Goal: Register for event/course

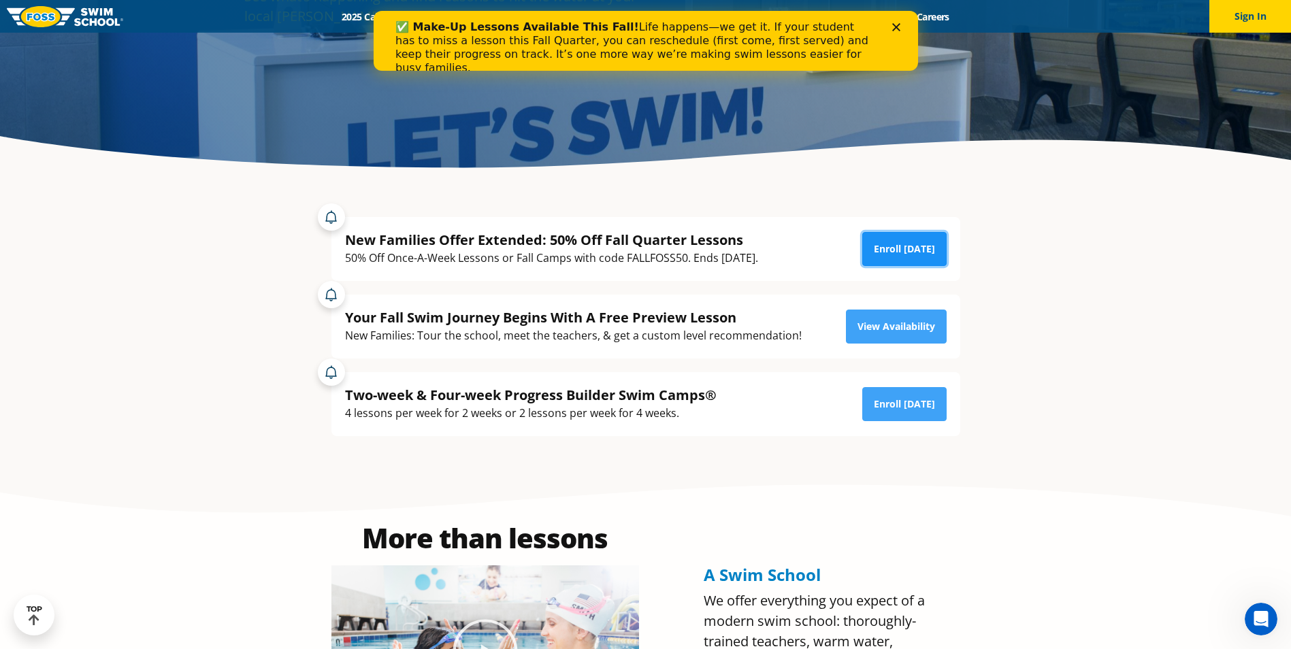
click at [924, 250] on link "Enroll [DATE]" at bounding box center [904, 249] width 84 height 34
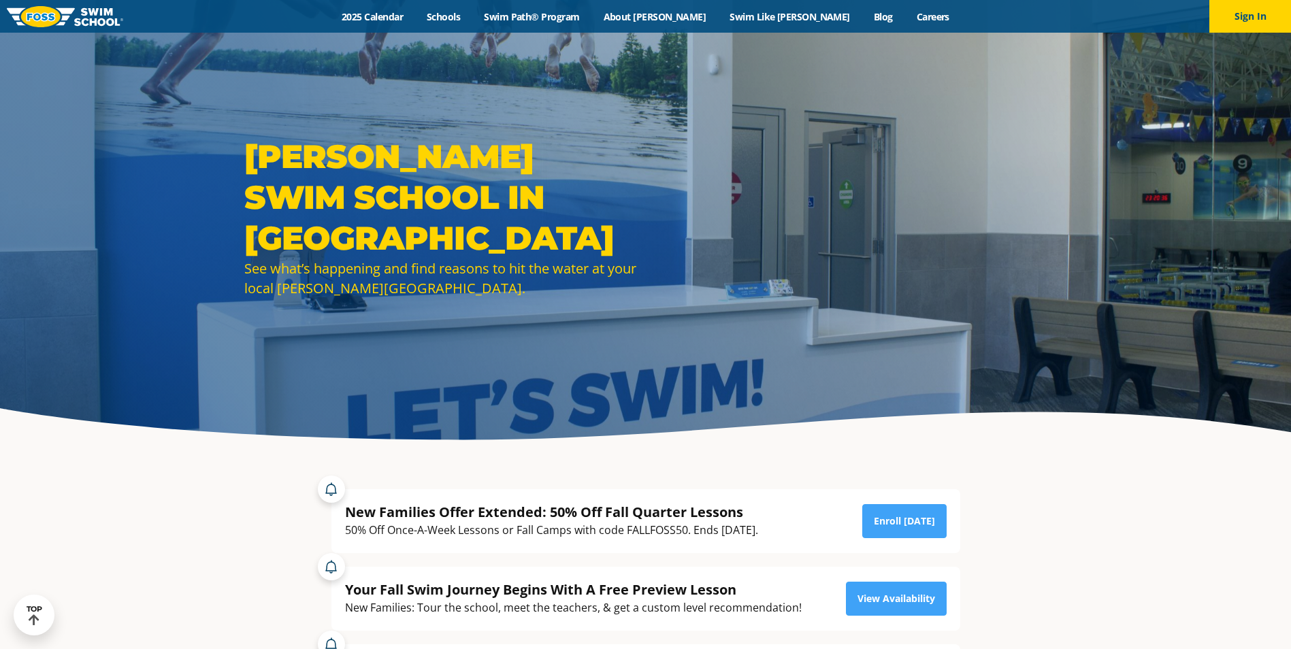
click at [668, 521] on div "50% Off Once-A-Week Lessons or Fall Camps with code FALLFOSS50. Ends [DATE]." at bounding box center [551, 530] width 413 height 18
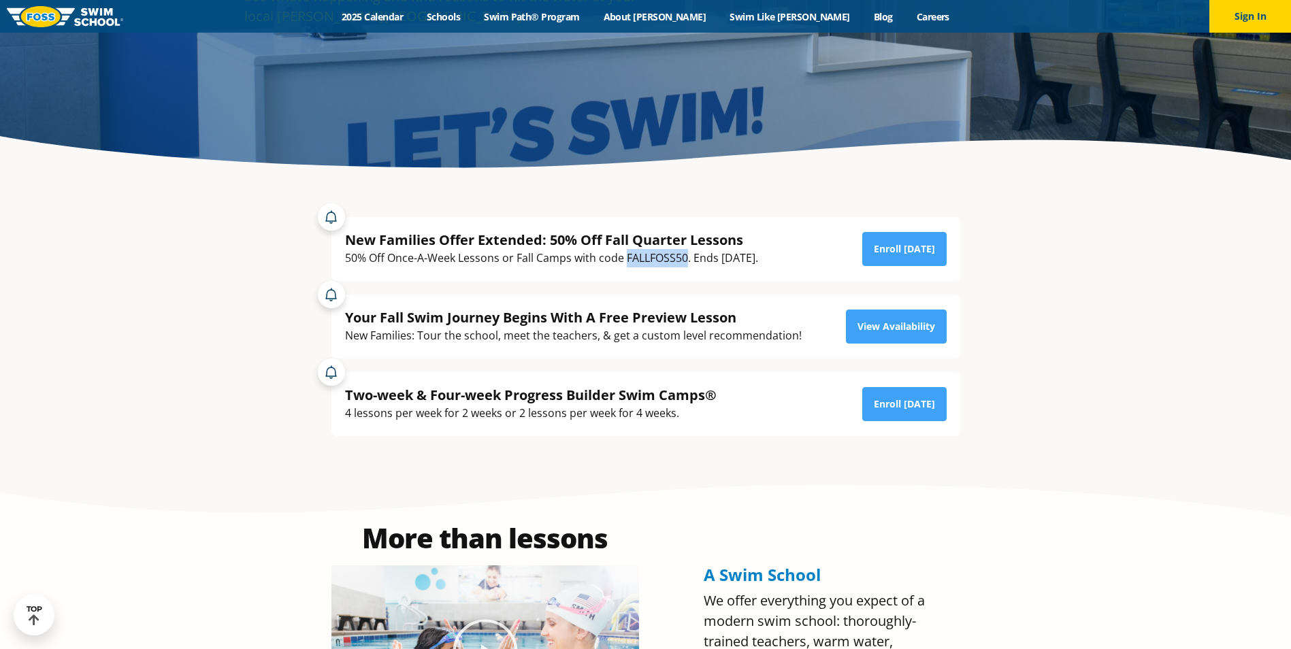
drag, startPoint x: 0, startPoint y: 0, endPoint x: 668, endPoint y: 259, distance: 716.7
click at [925, 255] on link "Enroll [DATE]" at bounding box center [904, 249] width 84 height 34
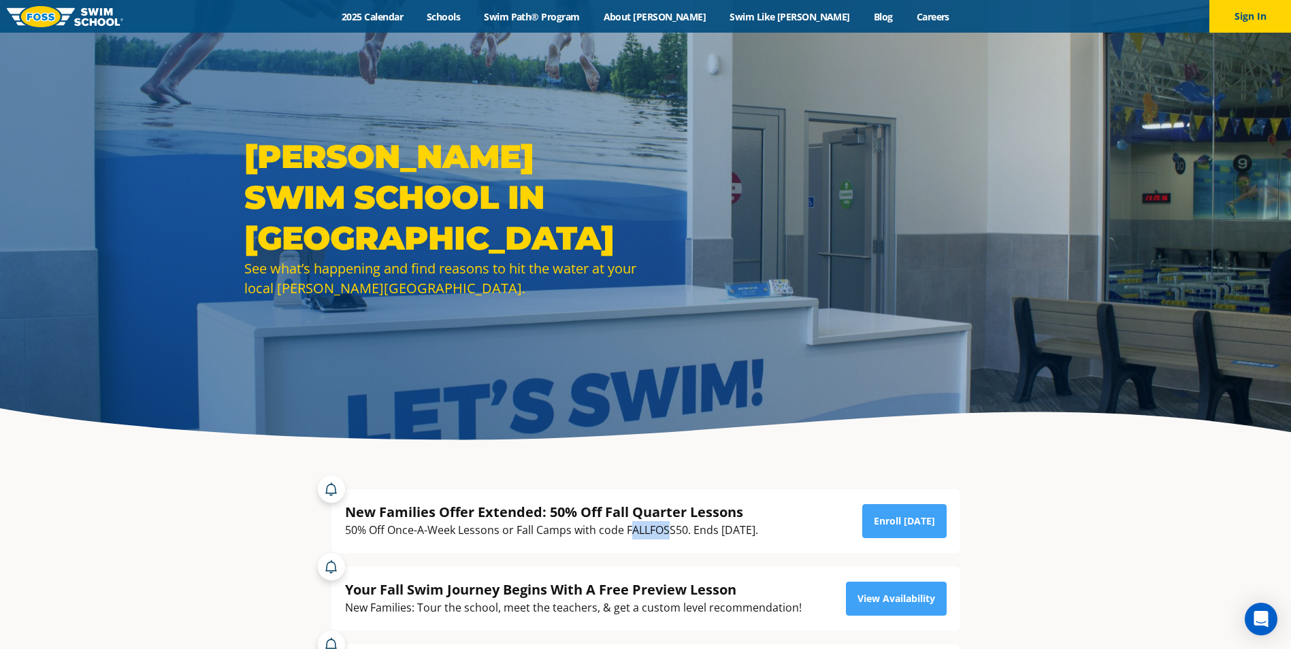
drag, startPoint x: 630, startPoint y: 531, endPoint x: 671, endPoint y: 536, distance: 41.1
click at [671, 536] on div "50% Off Once-A-Week Lessons or Fall Camps with code FALLFOSS50. Ends [DATE]." at bounding box center [551, 530] width 413 height 18
drag, startPoint x: 671, startPoint y: 536, endPoint x: 638, endPoint y: 532, distance: 32.9
click at [638, 532] on div "50% Off Once-A-Week Lessons or Fall Camps with code FALLFOSS50. Ends [DATE]." at bounding box center [551, 530] width 413 height 18
drag, startPoint x: 625, startPoint y: 533, endPoint x: 686, endPoint y: 538, distance: 61.5
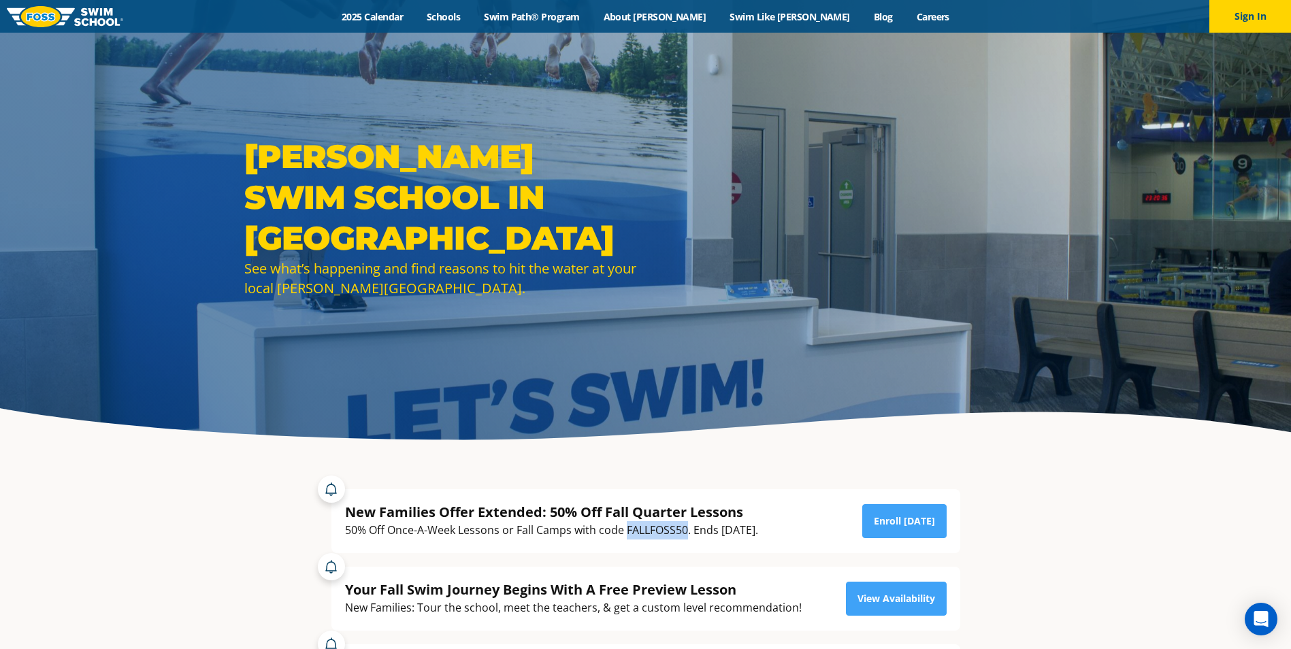
click at [686, 538] on div "50% Off Once-A-Week Lessons or Fall Camps with code FALLFOSS50. Ends [DATE]." at bounding box center [551, 530] width 413 height 18
copy div "FALLFOSS50"
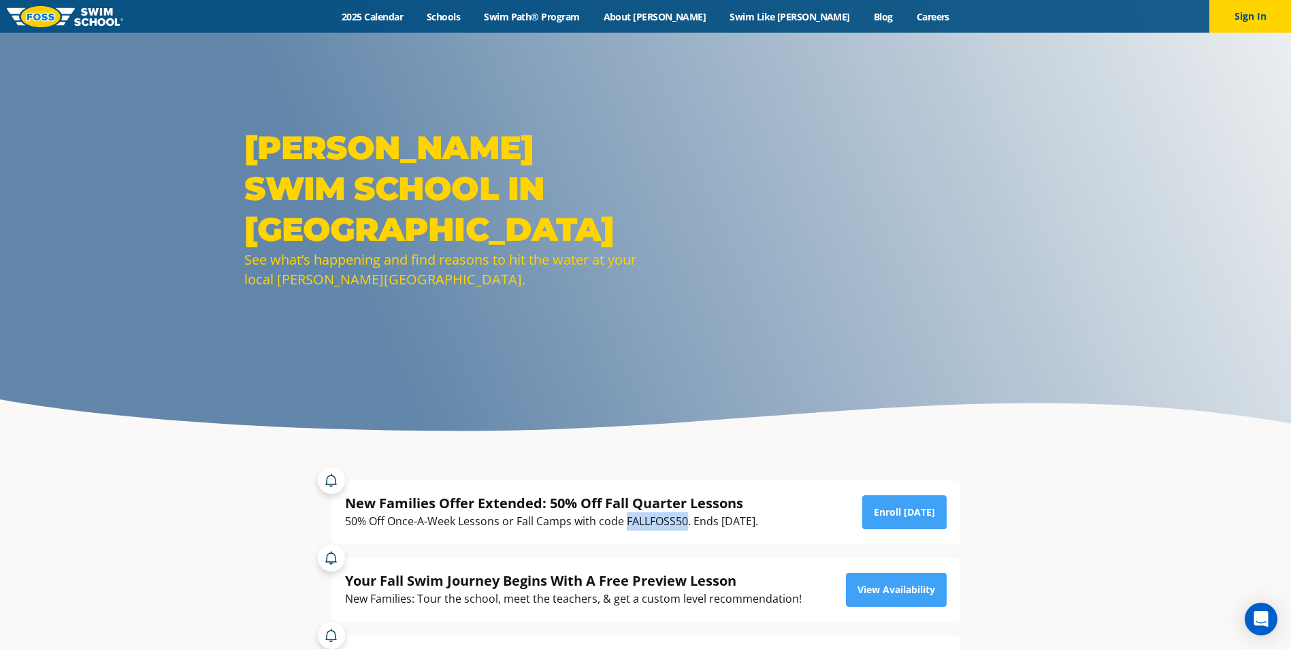
scroll to position [68, 0]
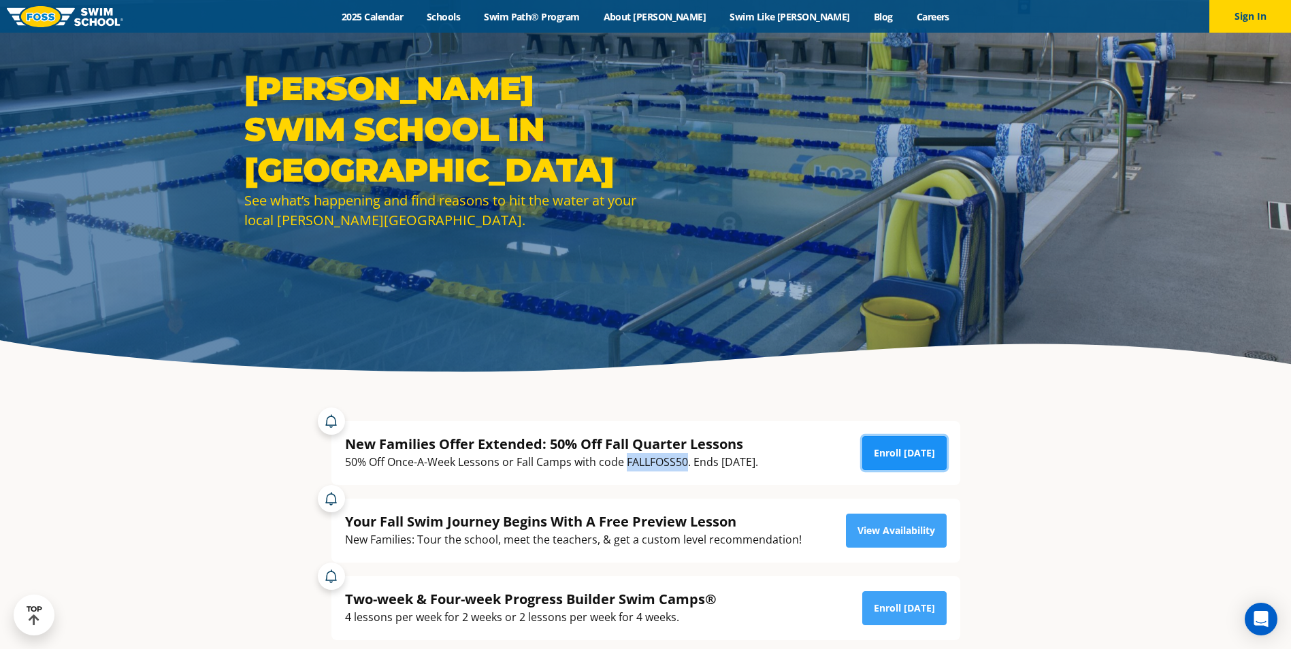
click at [923, 452] on link "Enroll [DATE]" at bounding box center [904, 453] width 84 height 34
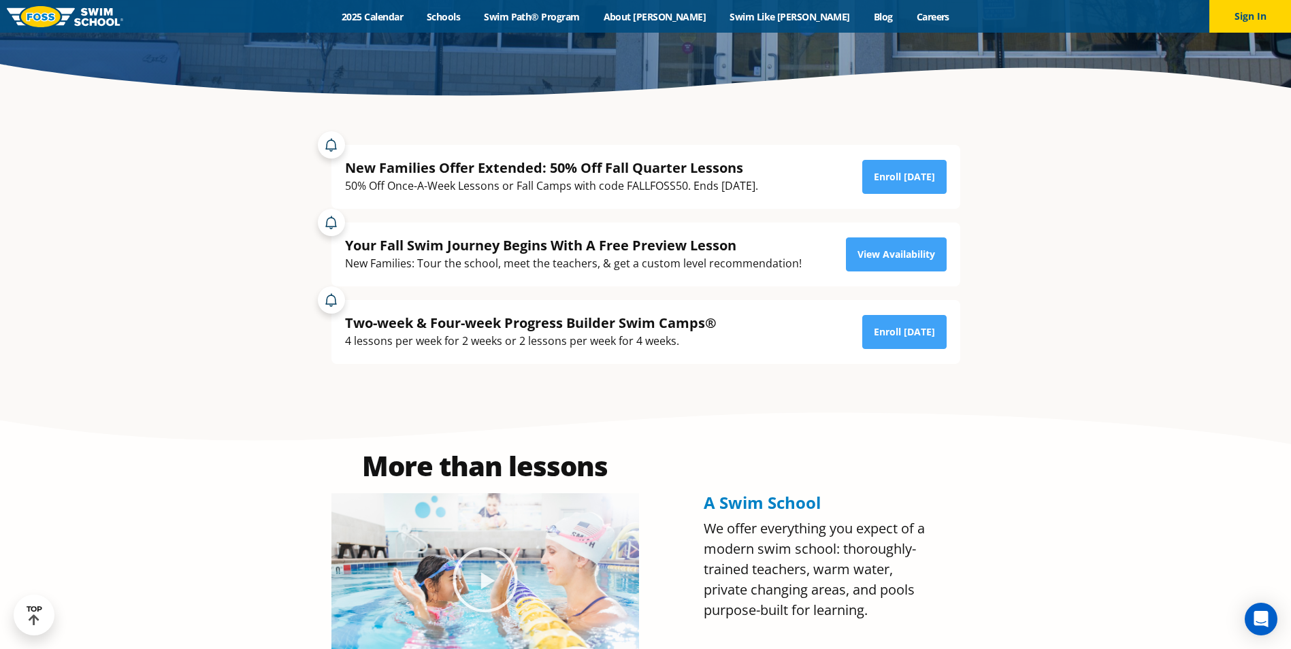
scroll to position [340, 0]
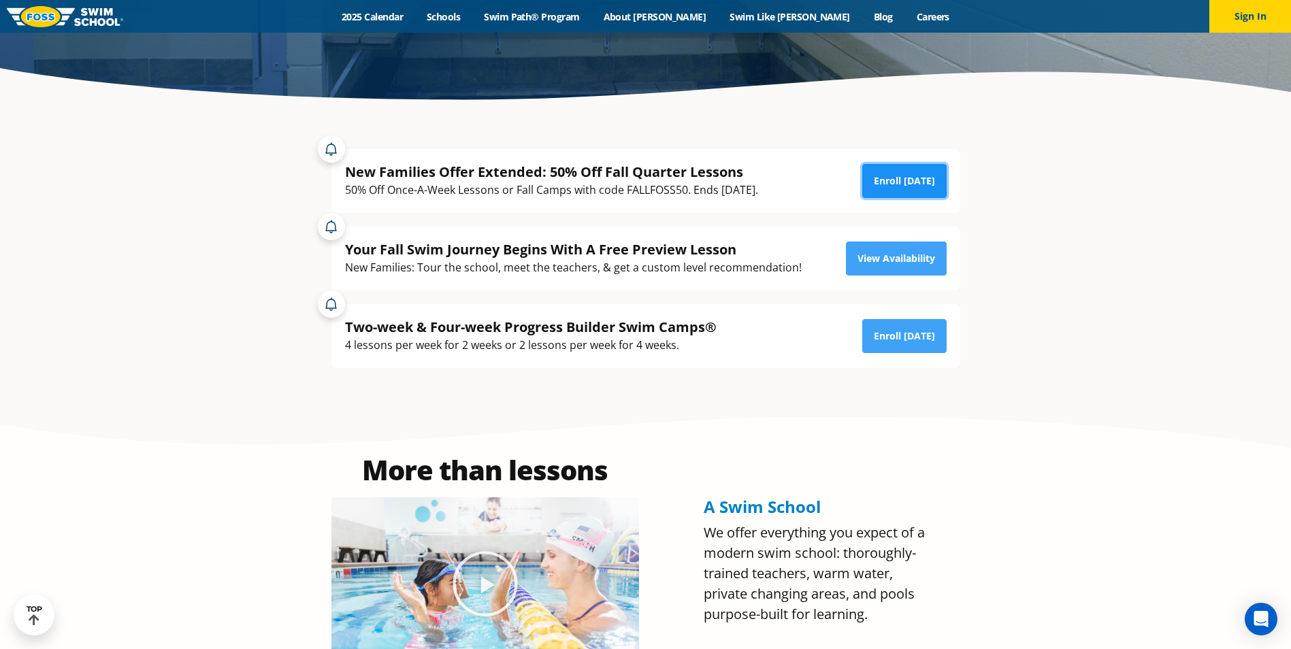
click at [869, 189] on link "Enroll [DATE]" at bounding box center [904, 181] width 84 height 34
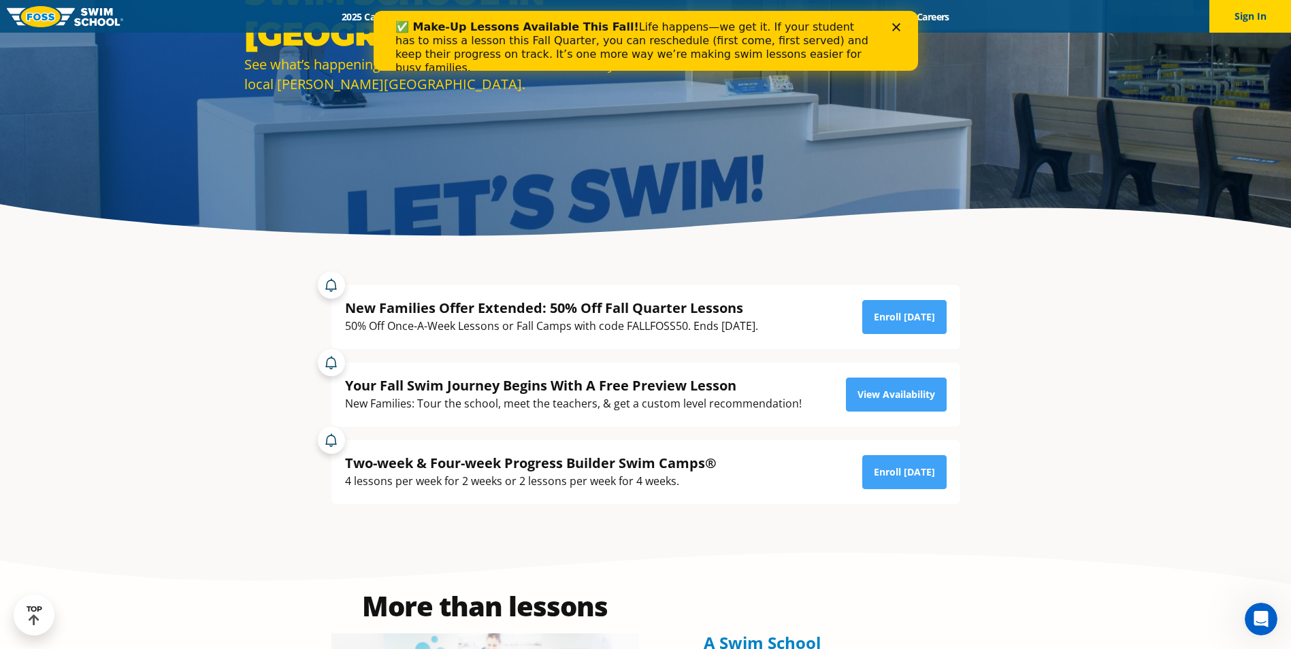
click at [897, 26] on polygon "Close" at bounding box center [896, 27] width 8 height 8
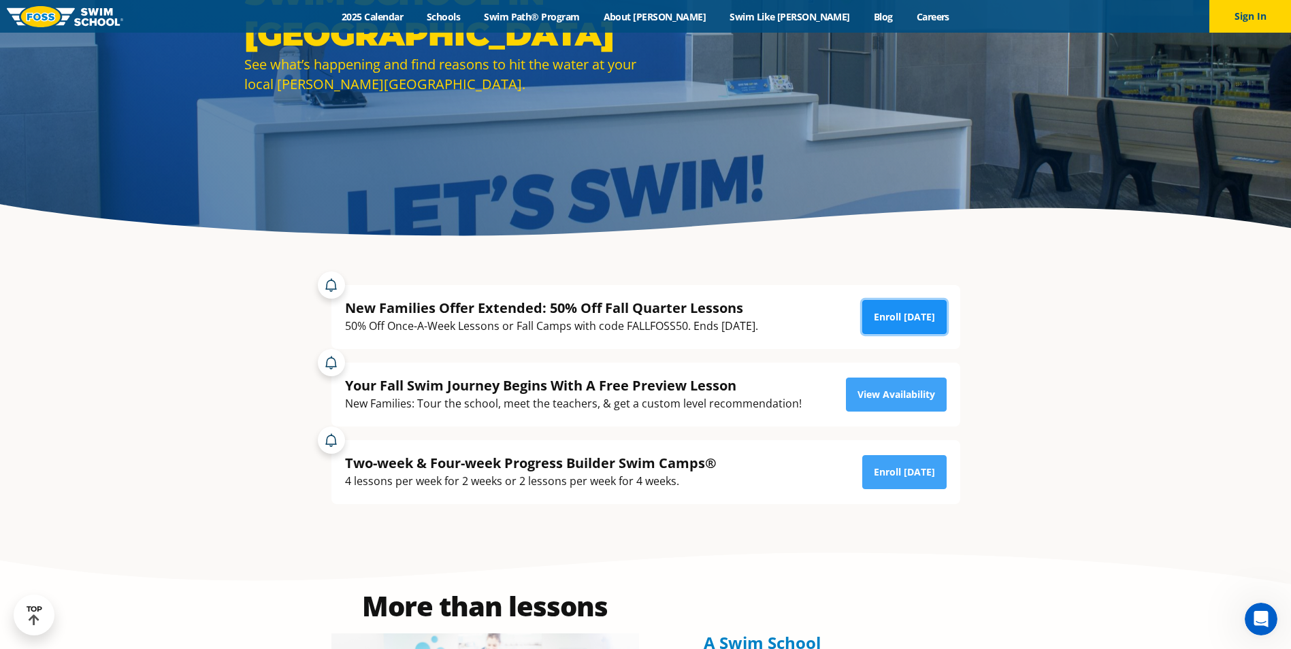
click at [898, 305] on link "Enroll [DATE]" at bounding box center [904, 317] width 84 height 34
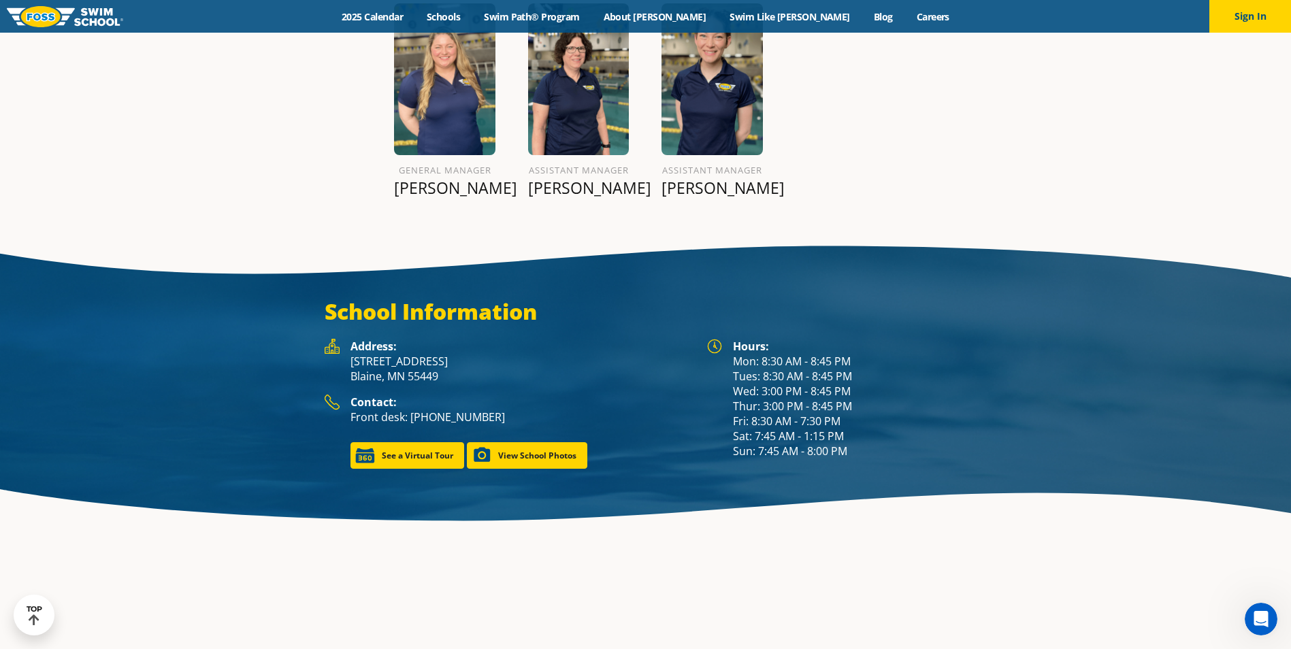
scroll to position [1838, 0]
